Goal: Task Accomplishment & Management: Complete application form

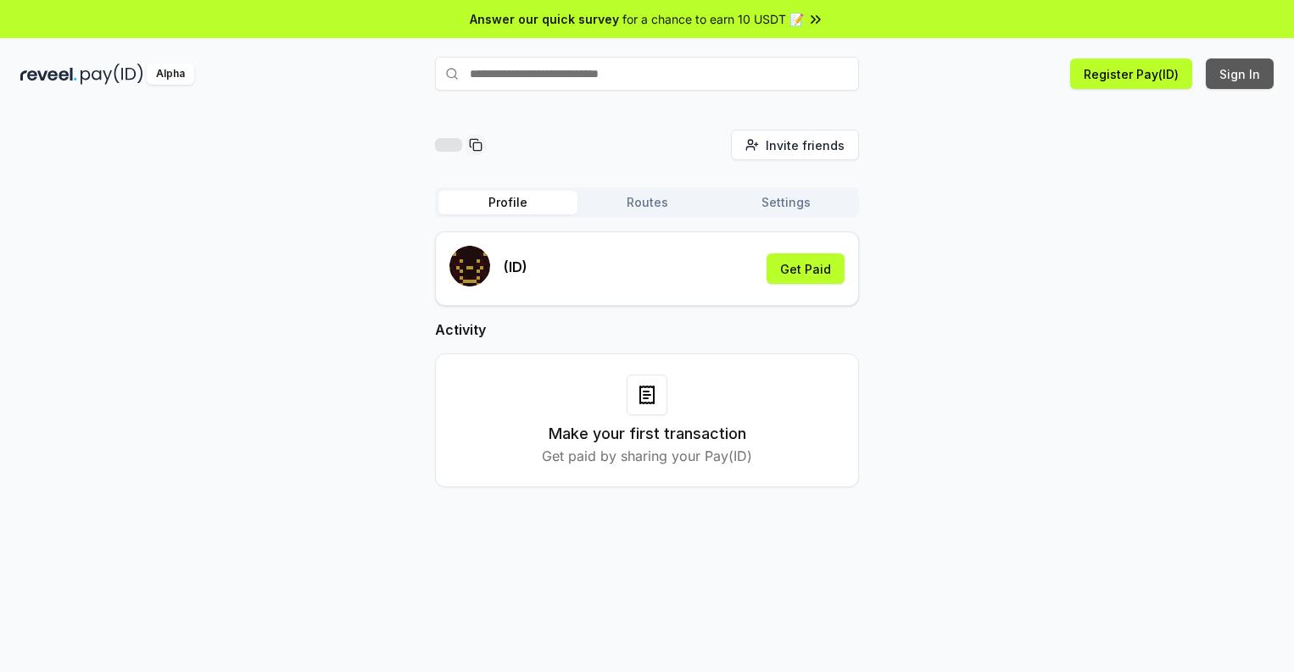
click at [1241, 74] on button "Sign In" at bounding box center [1240, 74] width 68 height 31
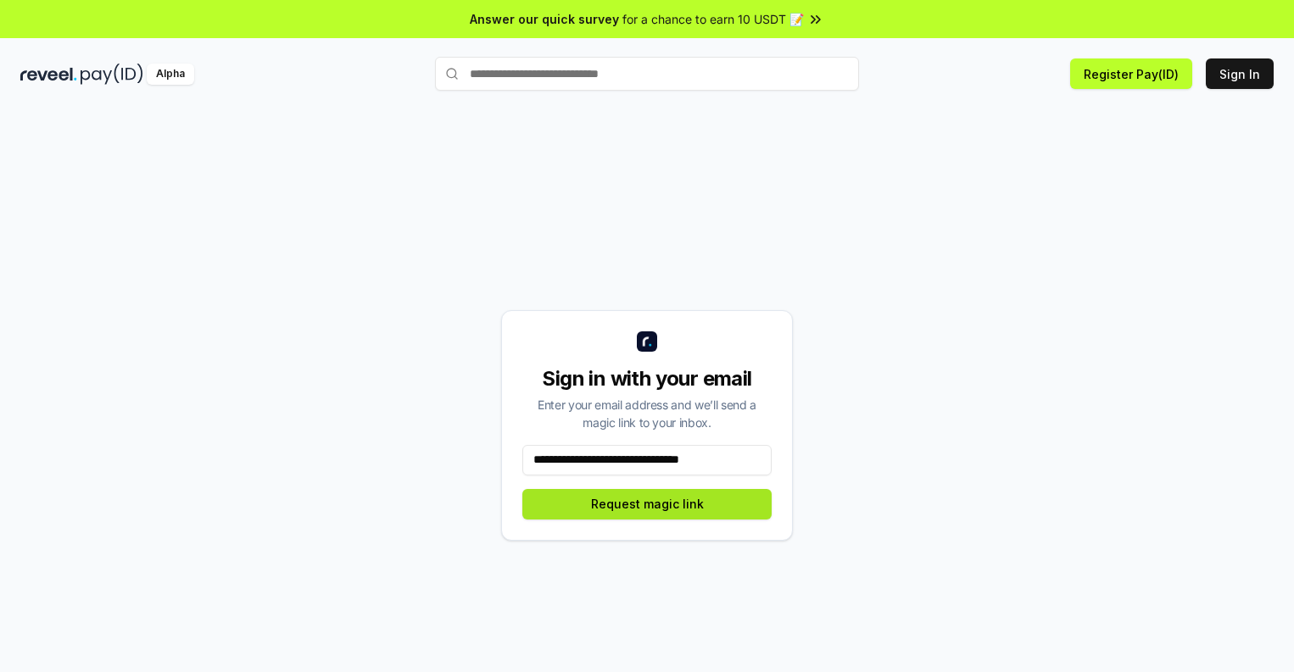
type input "**********"
click at [647, 504] on button "Request magic link" at bounding box center [646, 504] width 249 height 31
